Goal: Contribute content: Contribute content

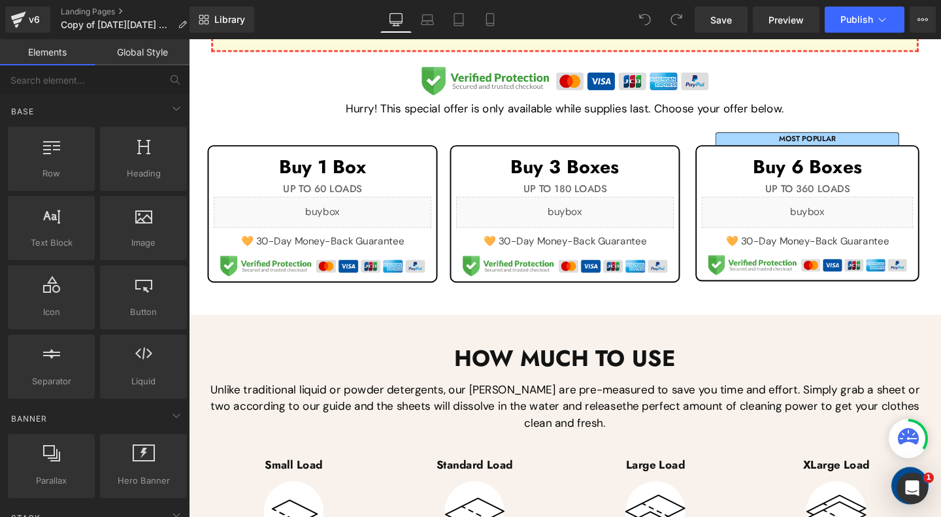
scroll to position [484, 0]
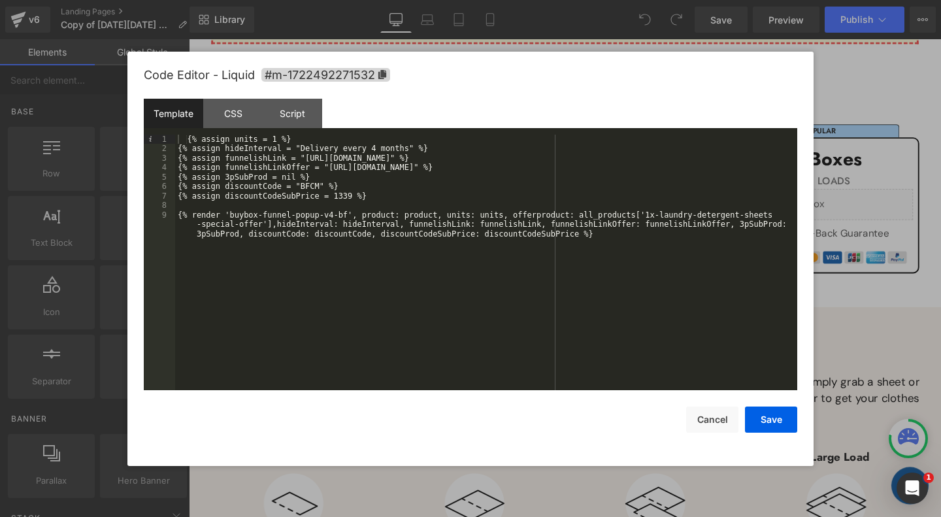
click at [322, 188] on div "{% assign units = 1 %} {% assign hideInterval = "Delivery every 4 months" %} {%…" at bounding box center [486, 282] width 622 height 294
click at [319, 184] on div "{% assign units = 1 %} {% assign hideInterval = "Delivery every 4 months" %} {%…" at bounding box center [486, 282] width 622 height 294
click at [765, 418] on button "Save" at bounding box center [771, 420] width 52 height 26
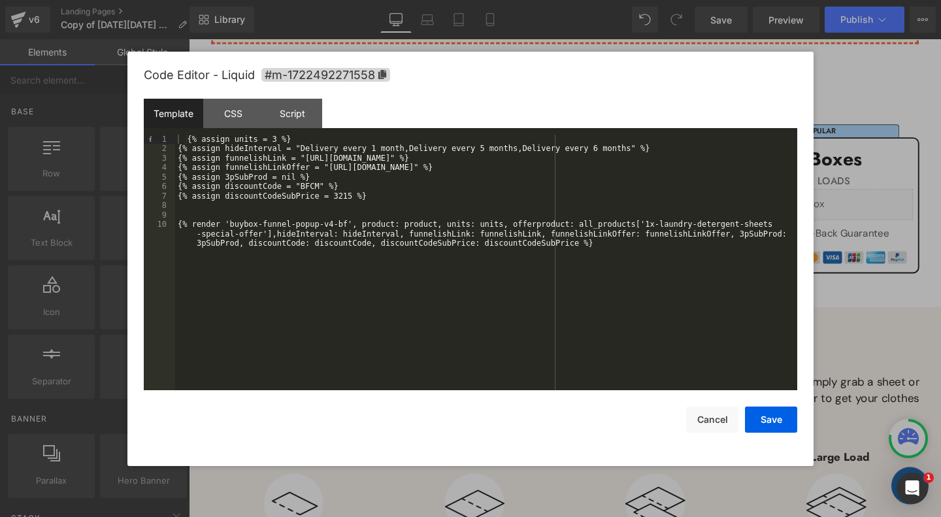
click at [314, 188] on div "{% assign units = 3 %} {% assign hideInterval = "Delivery every 1 month,Deliver…" at bounding box center [486, 282] width 622 height 294
click at [774, 418] on button "Save" at bounding box center [771, 420] width 52 height 26
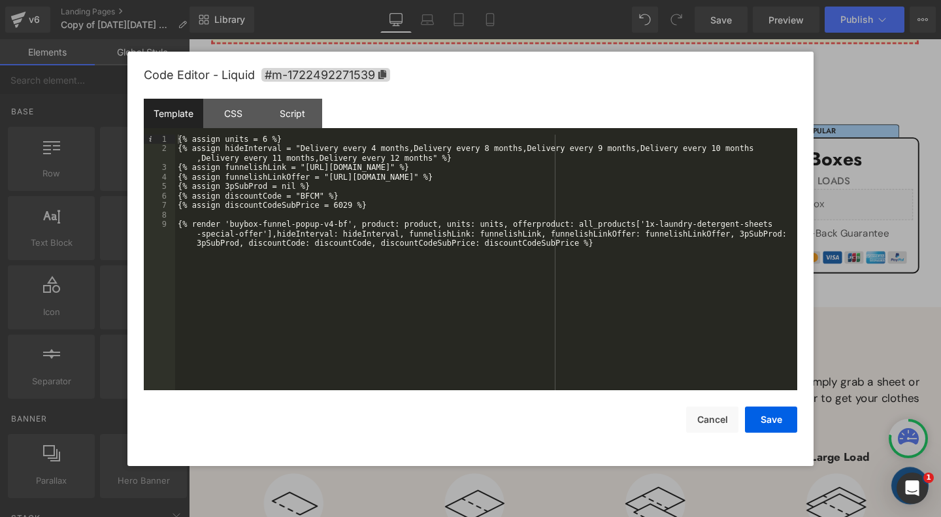
click at [318, 197] on div "{% assign units = 6 %} {% assign hideInterval = "Delivery every 4 months,Delive…" at bounding box center [486, 282] width 622 height 294
click at [771, 412] on button "Save" at bounding box center [771, 420] width 52 height 26
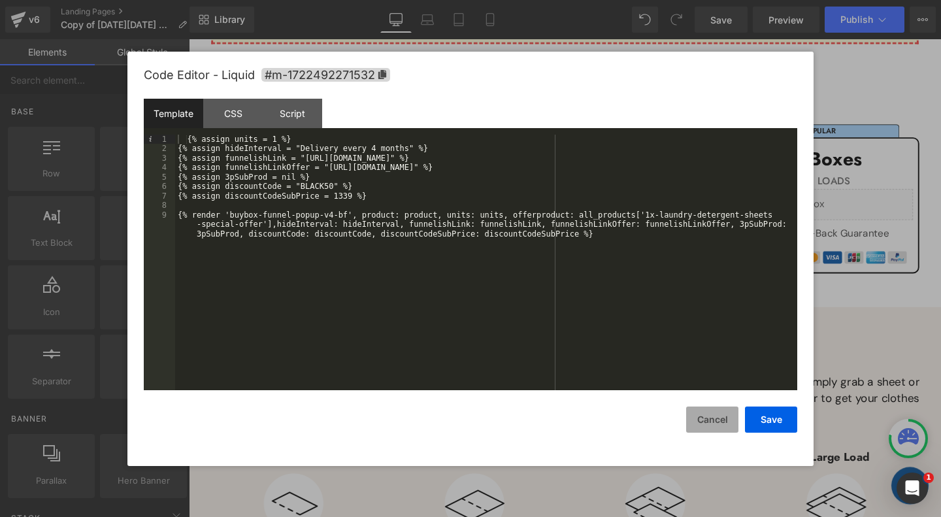
click at [723, 423] on button "Cancel" at bounding box center [712, 420] width 52 height 26
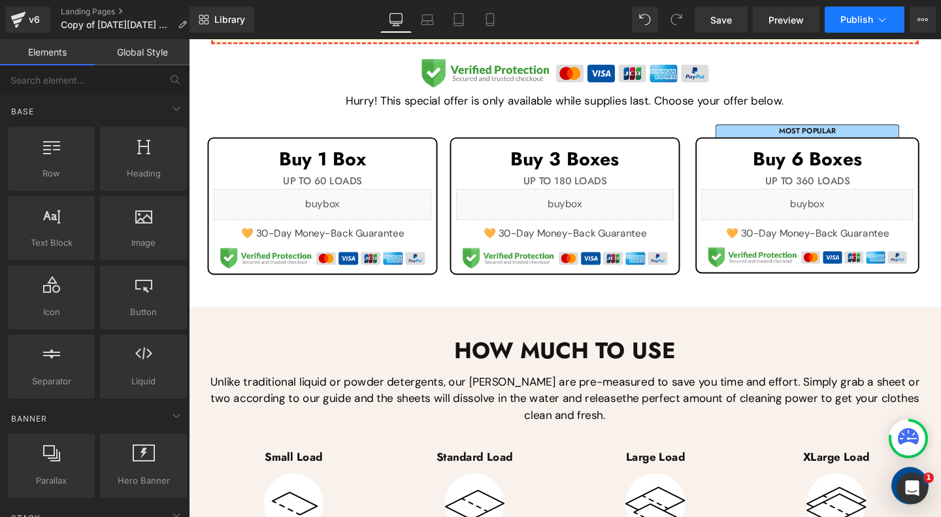
click at [866, 19] on span "Publish" at bounding box center [857, 19] width 33 height 10
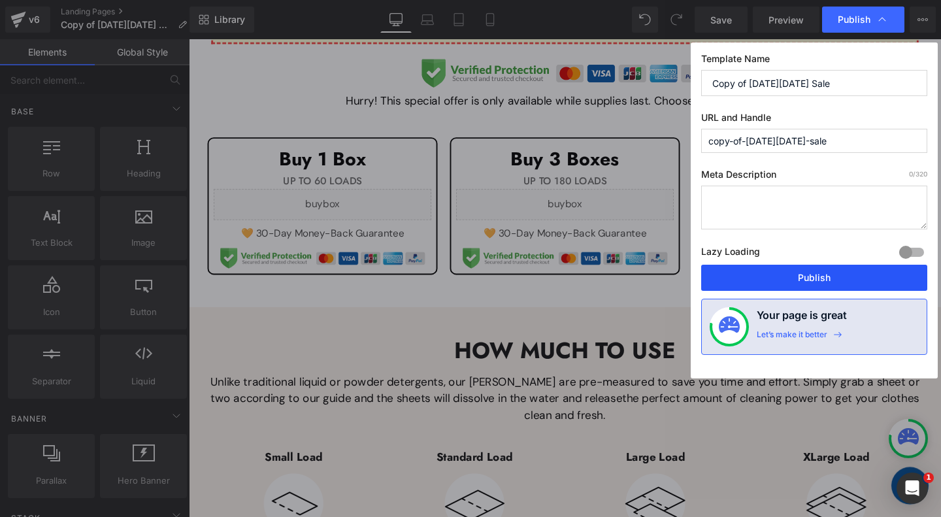
click at [802, 273] on button "Publish" at bounding box center [814, 278] width 226 height 26
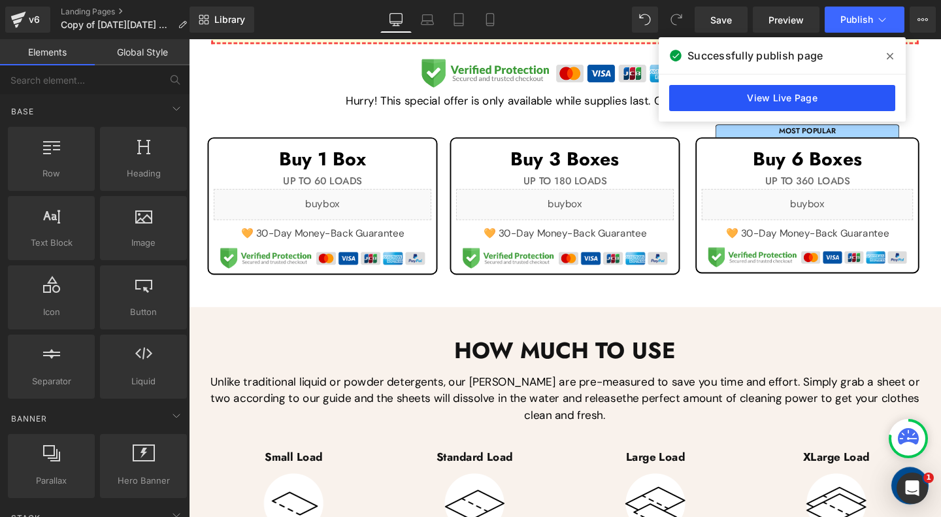
click at [798, 101] on link "View Live Page" at bounding box center [782, 98] width 226 height 26
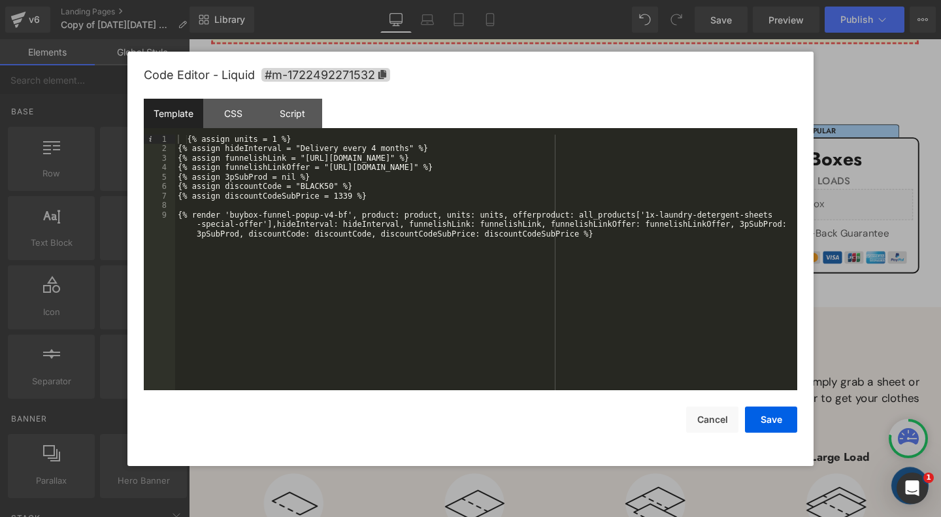
click at [350, 194] on div "{% assign units = 1 %} {% assign hideInterval = "Delivery every 4 months" %} {%…" at bounding box center [486, 282] width 622 height 294
click at [450, 270] on div "{% assign units = 1 %} {% assign hideInterval = "Delivery every 4 months" %} {%…" at bounding box center [486, 282] width 622 height 294
click at [785, 418] on button "Save" at bounding box center [771, 420] width 52 height 26
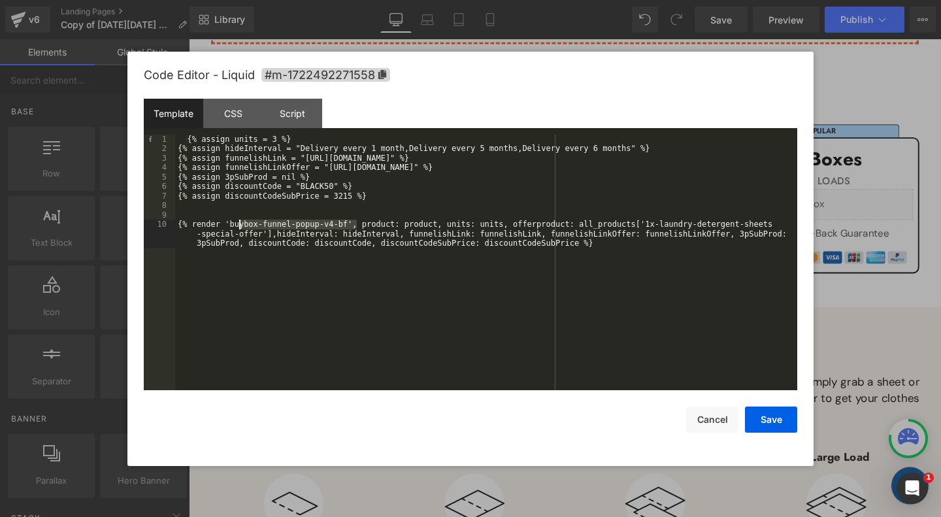
drag, startPoint x: 357, startPoint y: 224, endPoint x: 241, endPoint y: 223, distance: 115.7
click at [241, 223] on div "{% assign units = 3 %} {% assign hideInterval = "Delivery every 1 month,Deliver…" at bounding box center [486, 282] width 622 height 294
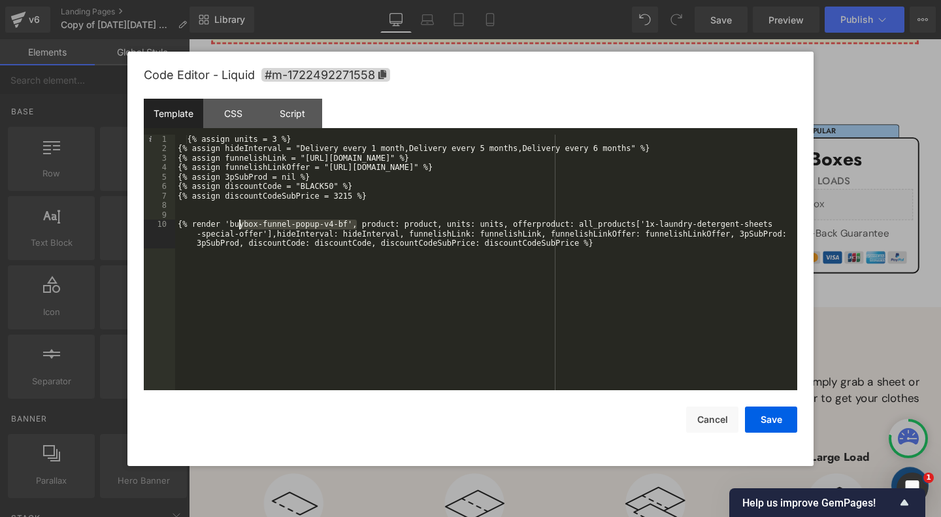
click at [348, 195] on div "{% assign units = 3 %} {% assign hideInterval = "Delivery every 1 month,Deliver…" at bounding box center [486, 282] width 622 height 294
click at [778, 417] on button "Save" at bounding box center [771, 420] width 52 height 26
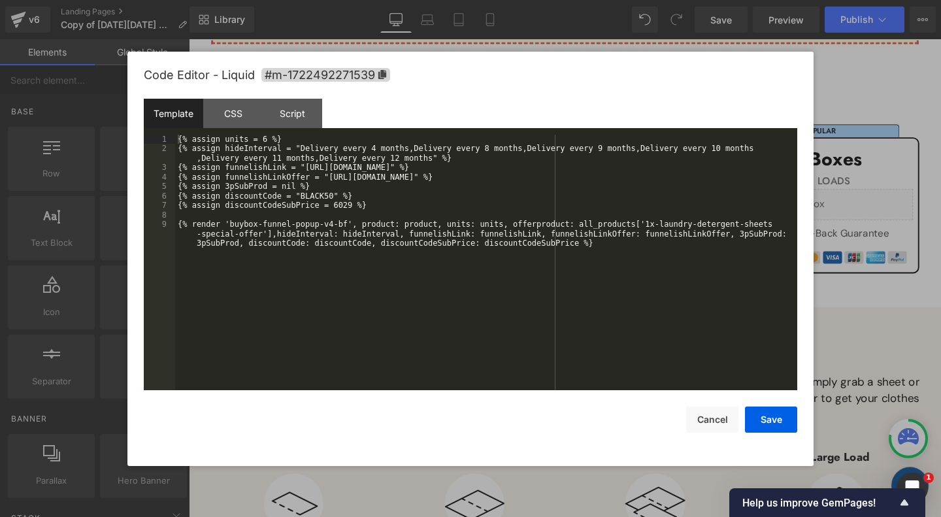
click at [348, 205] on div "{% assign units = 6 %} {% assign hideInterval = "Delivery every 4 months,Delive…" at bounding box center [486, 282] width 622 height 294
click at [775, 424] on button "Save" at bounding box center [771, 420] width 52 height 26
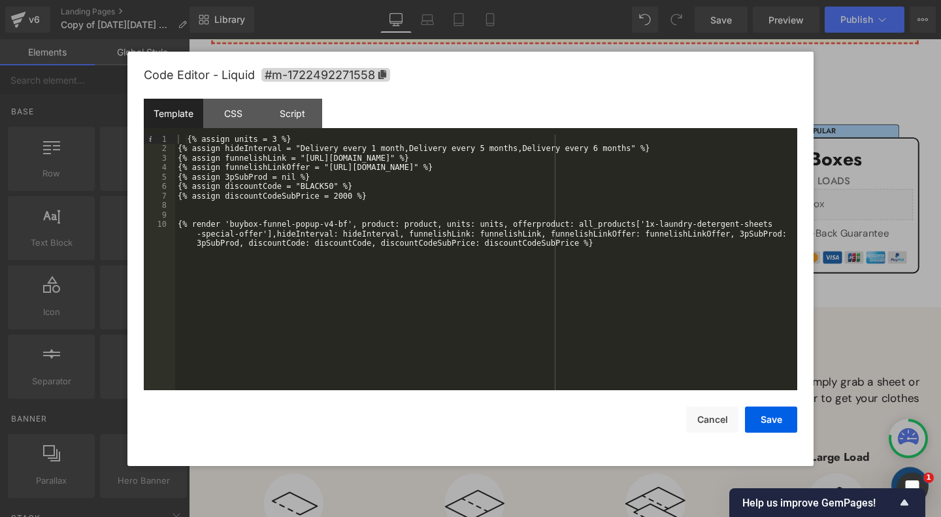
click at [347, 196] on div "{% assign units = 3 %} {% assign hideInterval = "Delivery every 1 month,Deliver…" at bounding box center [486, 282] width 622 height 294
click at [786, 416] on button "Save" at bounding box center [771, 420] width 52 height 26
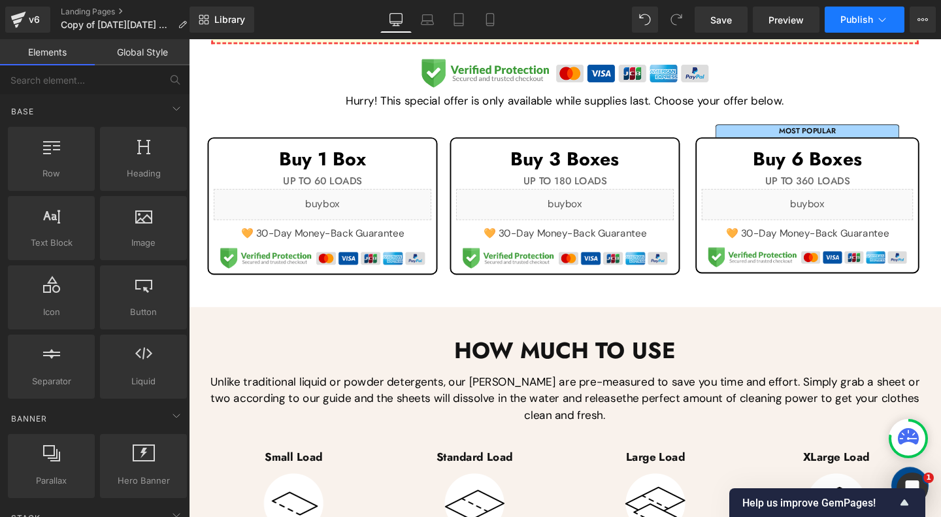
click at [852, 21] on span "Publish" at bounding box center [857, 19] width 33 height 10
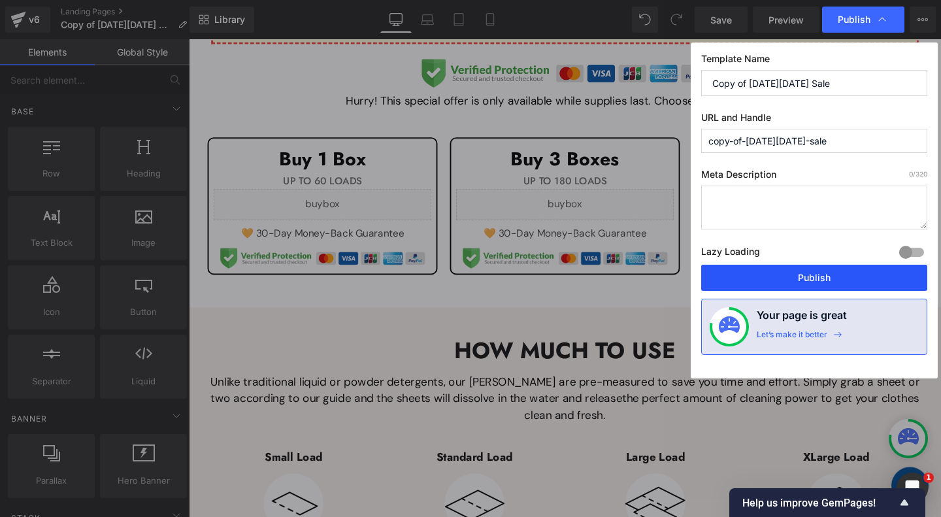
click at [817, 273] on button "Publish" at bounding box center [814, 278] width 226 height 26
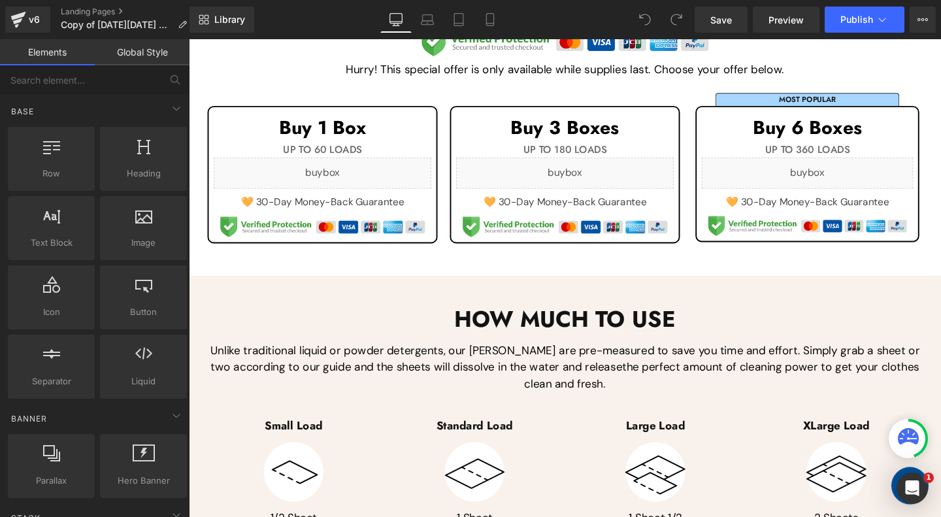
scroll to position [520, 0]
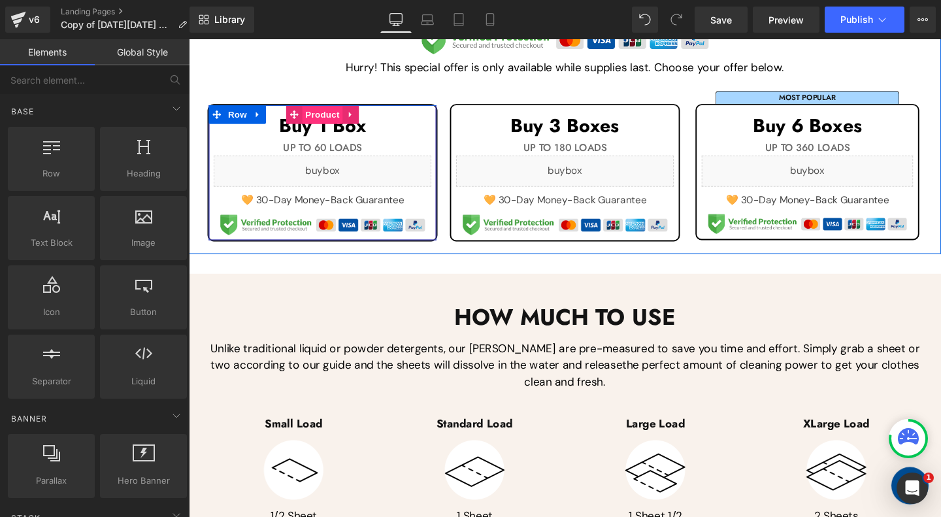
click at [331, 116] on span "Product" at bounding box center [330, 119] width 42 height 20
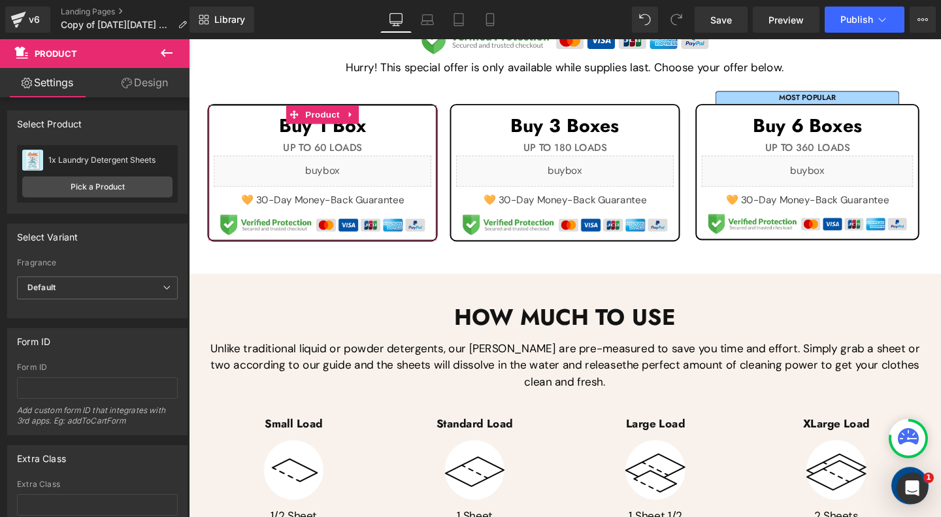
click at [119, 160] on div "1x Laundry Detergent Sheets" at bounding box center [110, 160] width 124 height 9
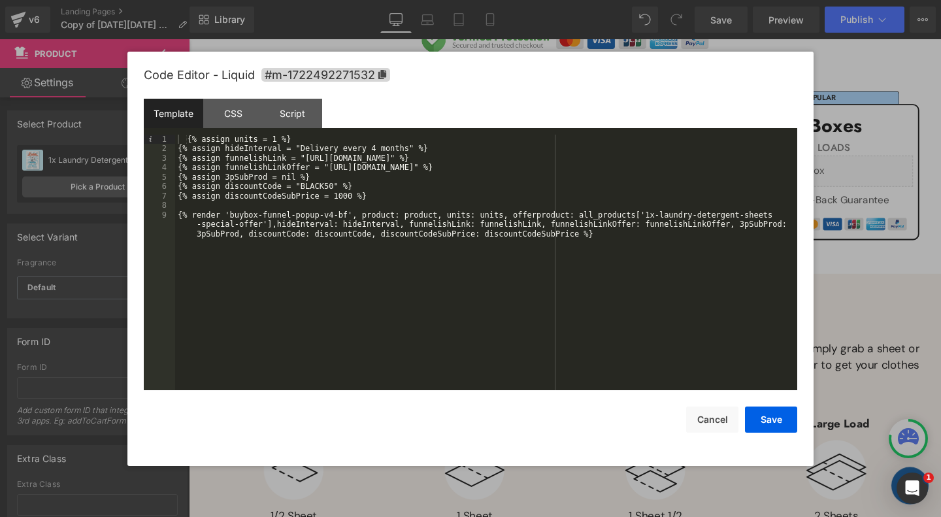
click at [407, 195] on div "{% assign units = 1 %} {% assign hideInterval = "Delivery every 4 months" %} {%…" at bounding box center [486, 282] width 622 height 294
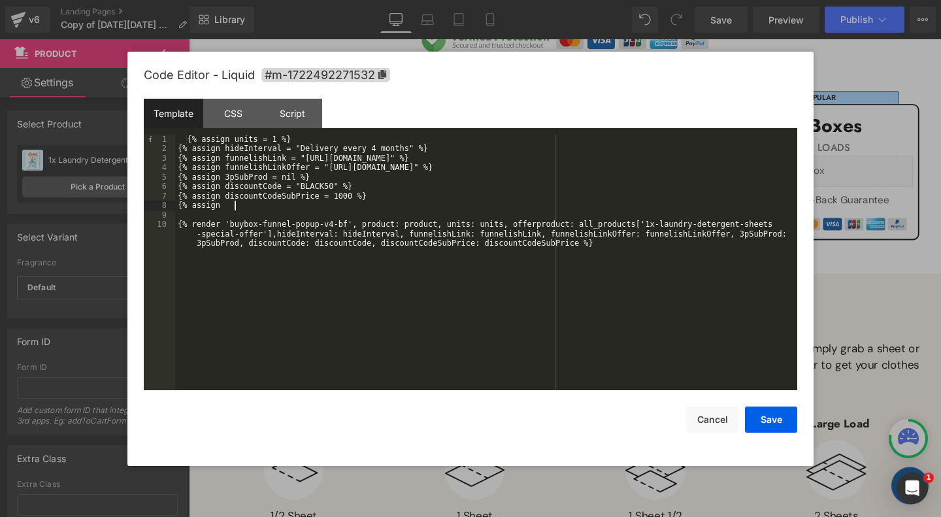
paste textarea
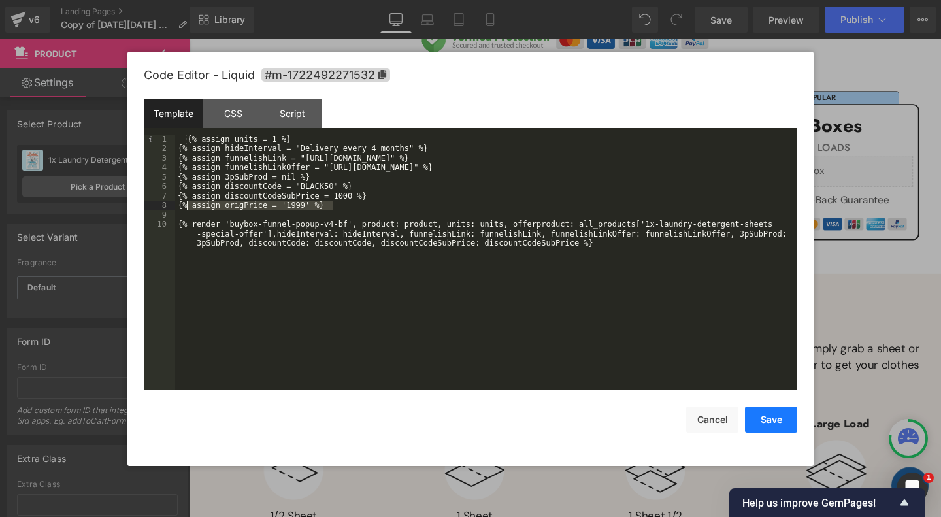
click at [771, 420] on button "Save" at bounding box center [771, 420] width 52 height 26
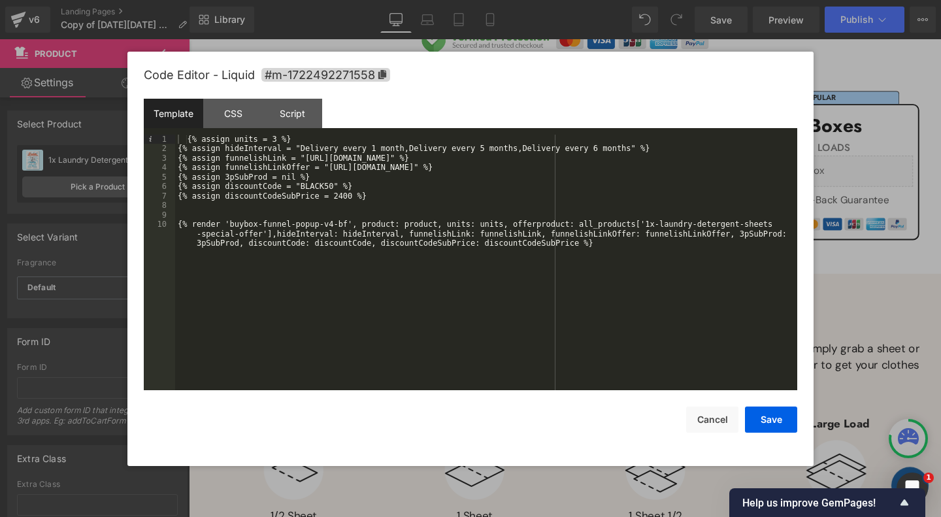
click at [420, 197] on div "{% assign units = 3 %} {% assign hideInterval = "Delivery every 1 month,Deliver…" at bounding box center [486, 282] width 622 height 294
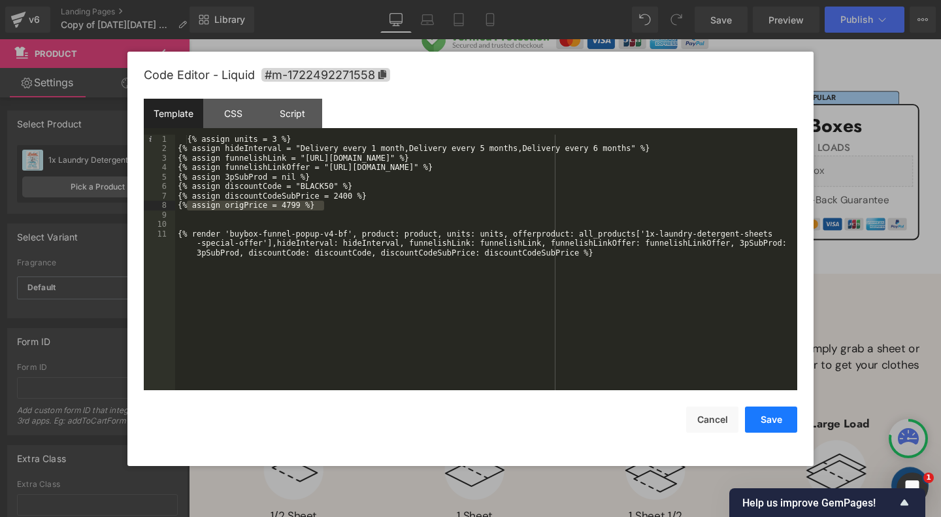
click at [782, 414] on button "Save" at bounding box center [771, 420] width 52 height 26
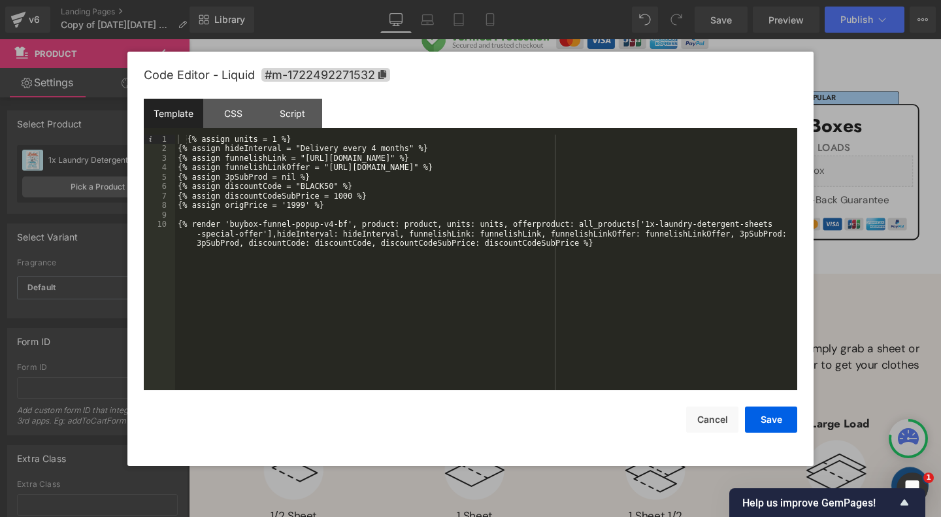
click at [335, 207] on div "{% assign units = 1 %} {% assign hideInterval = "Delivery every 4 months" %} {%…" at bounding box center [486, 282] width 622 height 294
click at [776, 415] on button "Save" at bounding box center [771, 420] width 52 height 26
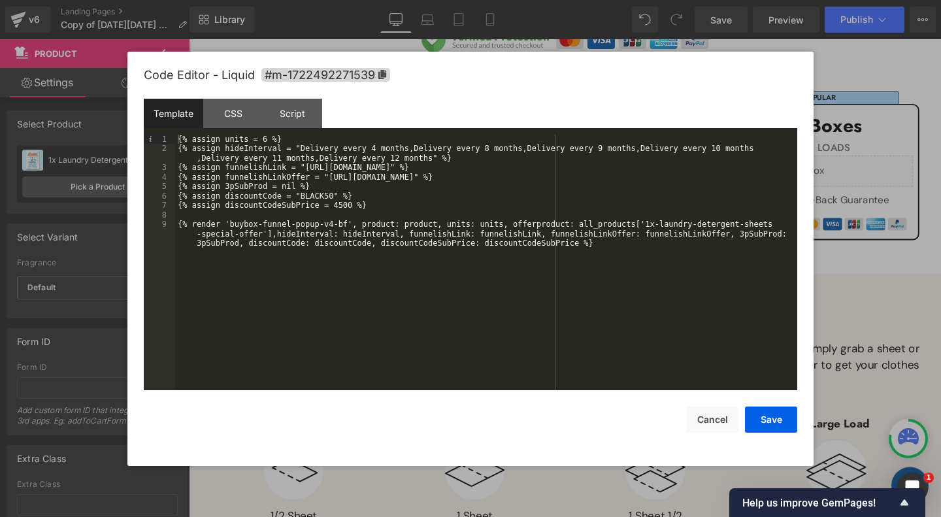
click at [427, 210] on div "{% assign units = 6 %} {% assign hideInterval = "Delivery every 4 months,Delive…" at bounding box center [486, 282] width 622 height 294
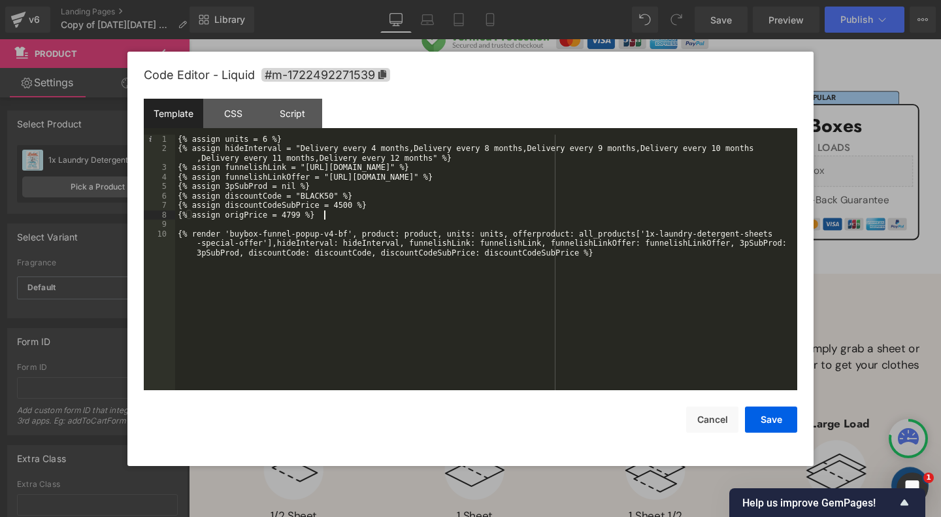
click at [304, 214] on div "{% assign units = 6 %} {% assign hideInterval = "Delivery every 4 months,Delive…" at bounding box center [486, 282] width 622 height 294
click at [773, 417] on button "Save" at bounding box center [771, 420] width 52 height 26
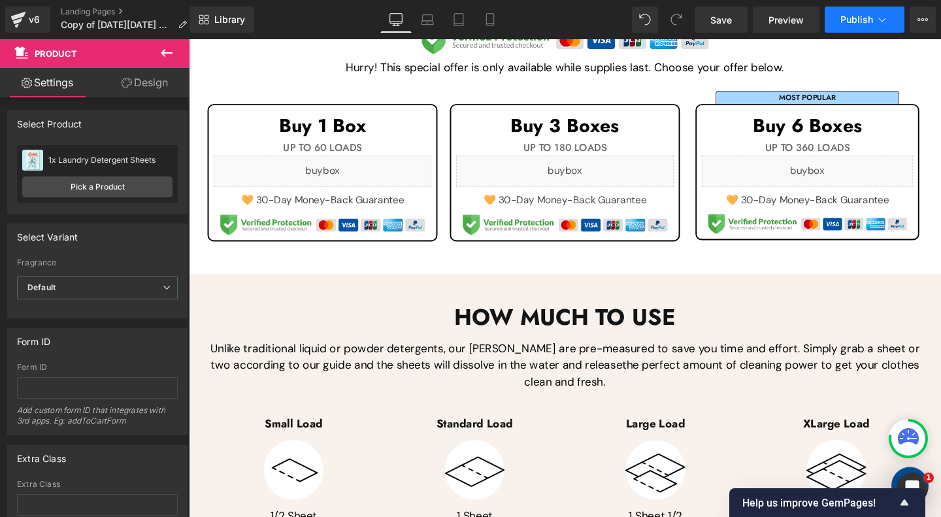
click at [875, 20] on button "Publish" at bounding box center [865, 20] width 80 height 26
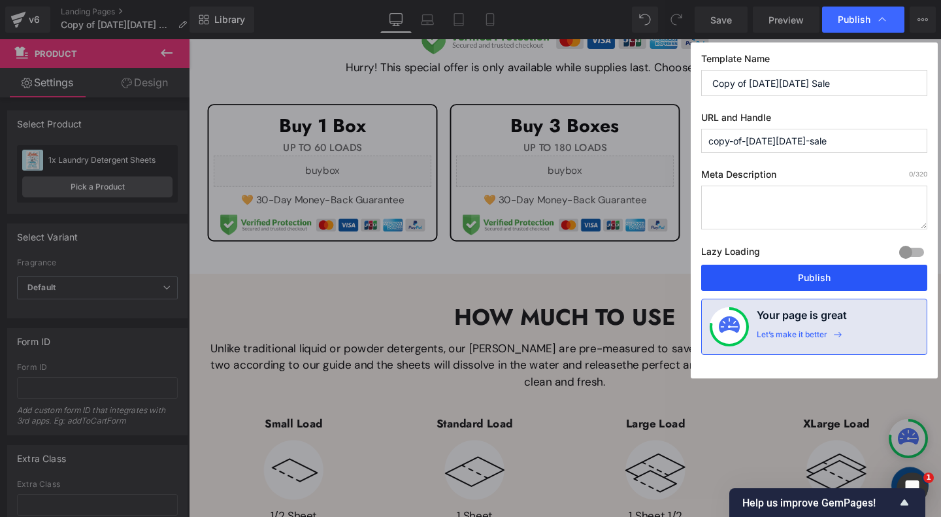
click at [872, 269] on button "Publish" at bounding box center [814, 278] width 226 height 26
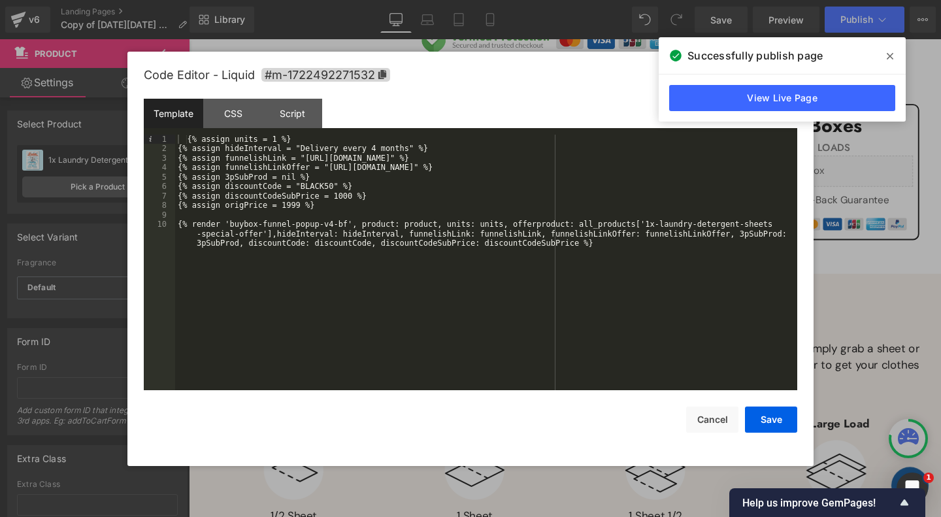
click at [257, 206] on div "{% assign units = 1 %} {% assign hideInterval = "Delivery every 4 months" %} {%…" at bounding box center [486, 282] width 622 height 294
click at [582, 250] on div "{% assign units = 1 %} {% assign hideInterval = "Delivery every 4 months" %} {%…" at bounding box center [486, 282] width 622 height 294
click at [582, 248] on div "{% assign units = 1 %} {% assign hideInterval = "Delivery every 4 months" %} {%…" at bounding box center [486, 282] width 622 height 294
paste textarea
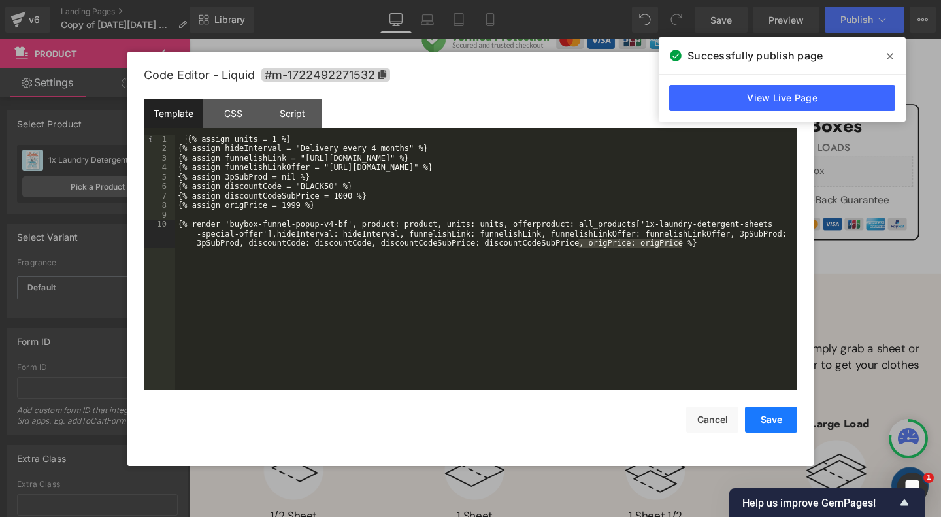
click at [778, 417] on button "Save" at bounding box center [771, 420] width 52 height 26
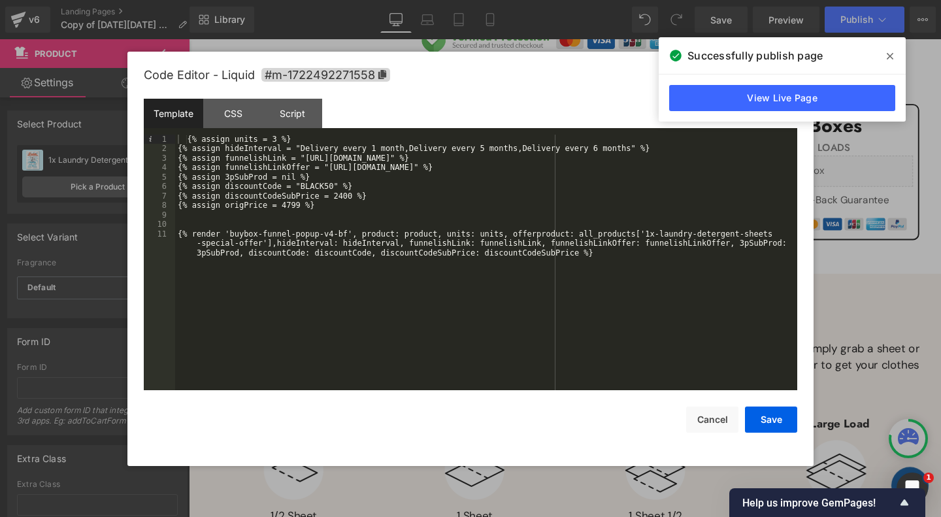
click at [578, 252] on div "{% assign units = 3 %} {% assign hideInterval = "Delivery every 1 month,Deliver…" at bounding box center [486, 282] width 622 height 294
click at [777, 422] on button "Save" at bounding box center [771, 420] width 52 height 26
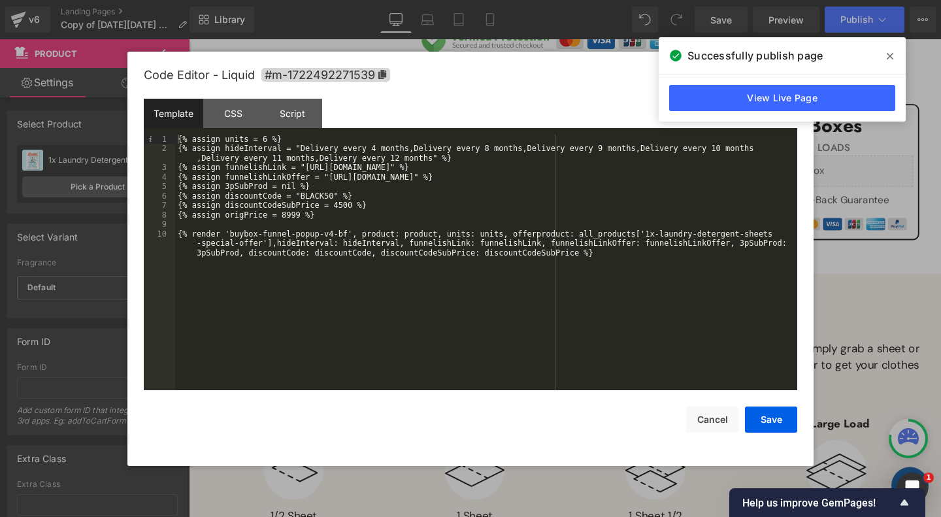
click at [578, 253] on div "{% assign units = 6 %} {% assign hideInterval = "Delivery every 4 months,Delive…" at bounding box center [486, 282] width 622 height 294
click at [772, 422] on button "Save" at bounding box center [771, 420] width 52 height 26
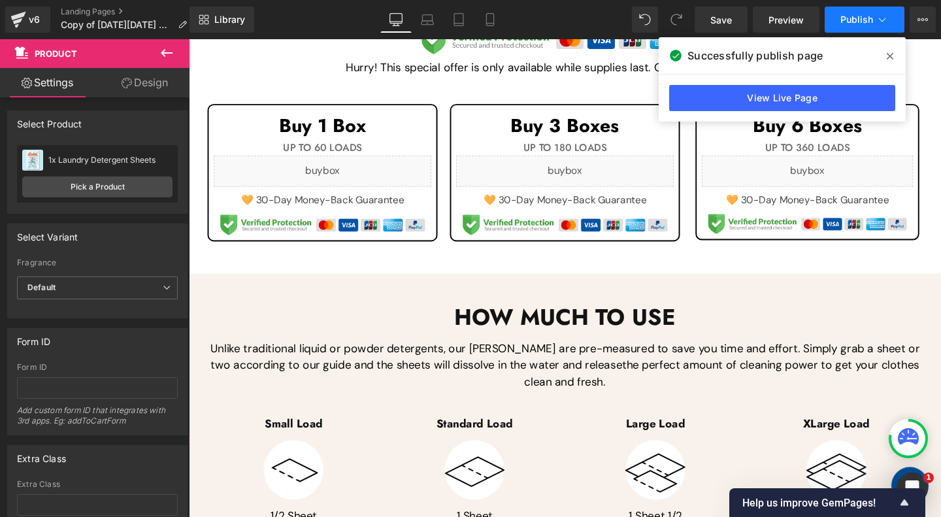
click at [867, 25] on span "Publish" at bounding box center [857, 19] width 33 height 10
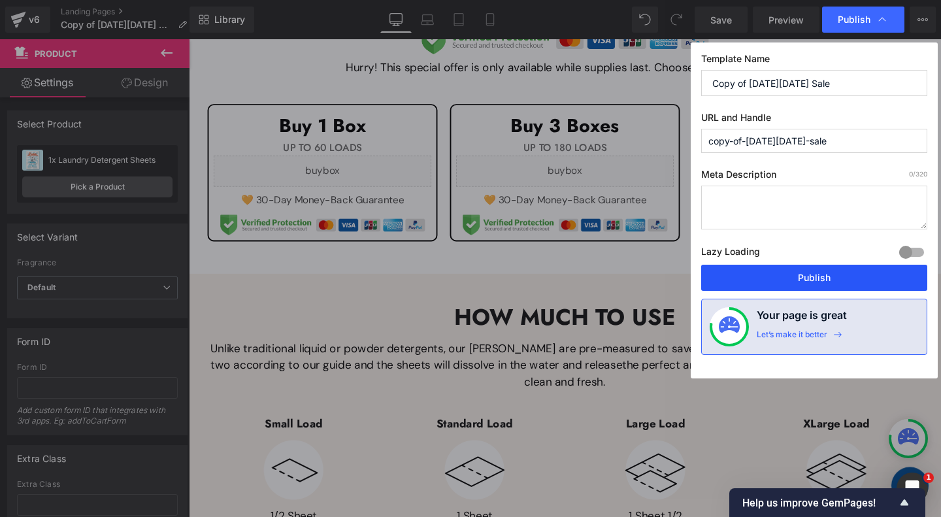
click at [784, 274] on button "Publish" at bounding box center [814, 278] width 226 height 26
